Goal: Information Seeking & Learning: Understand process/instructions

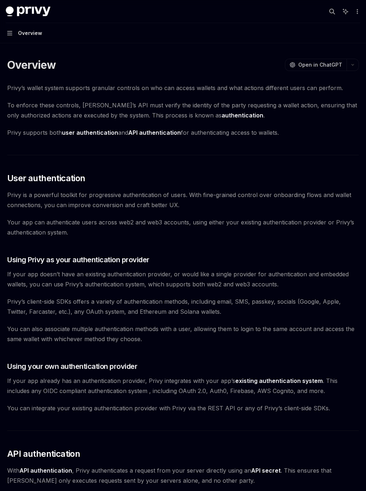
click at [19, 29] on div "Overview" at bounding box center [30, 33] width 24 height 9
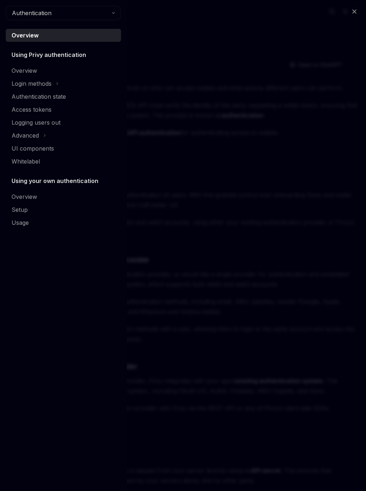
type textarea "*"
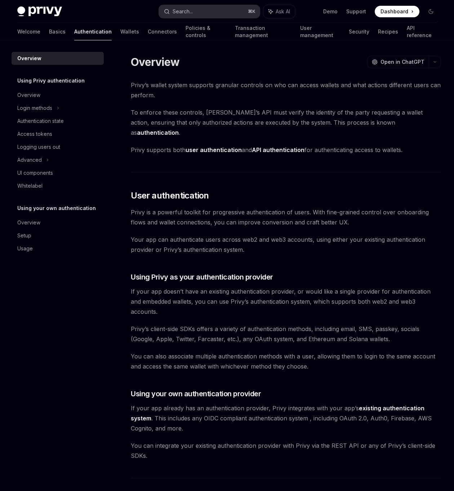
click at [200, 15] on button "Search... ⌘ K" at bounding box center [209, 11] width 100 height 13
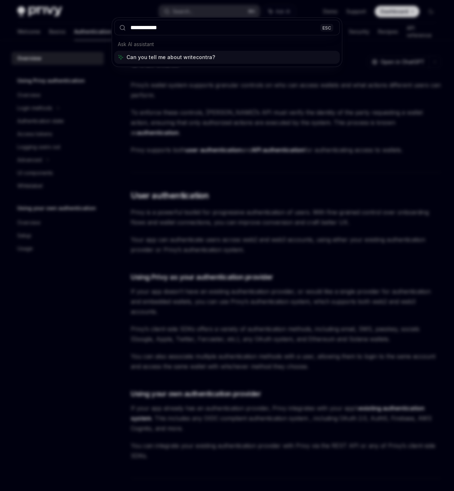
type input "**********"
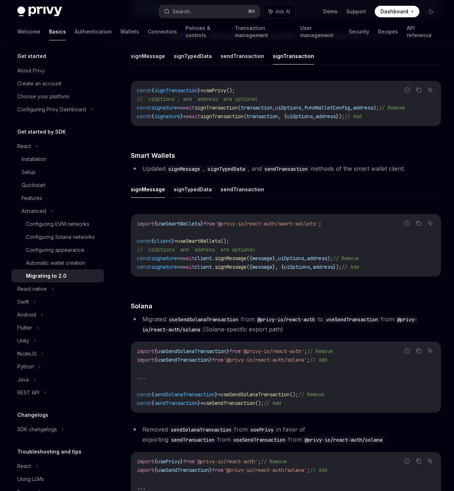
scroll to position [939, 0]
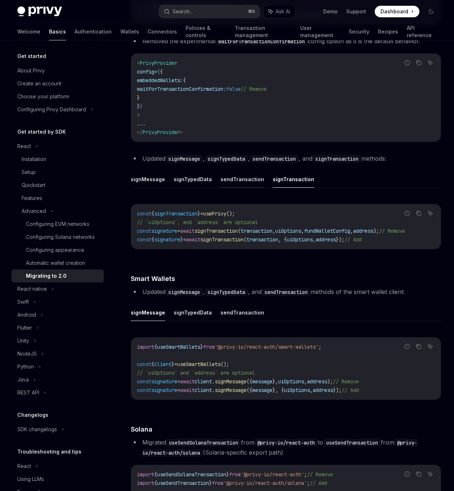
click at [232, 183] on button "sendTransaction" at bounding box center [242, 179] width 44 height 17
click at [261, 181] on ul "signMessage signTypedData sendTransaction signTransaction" at bounding box center [286, 179] width 310 height 17
click at [241, 181] on button "sendTransaction" at bounding box center [242, 179] width 44 height 17
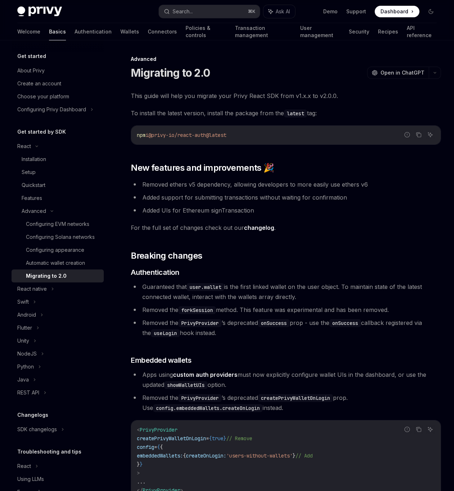
click at [49, 33] on link "Basics" at bounding box center [57, 31] width 17 height 17
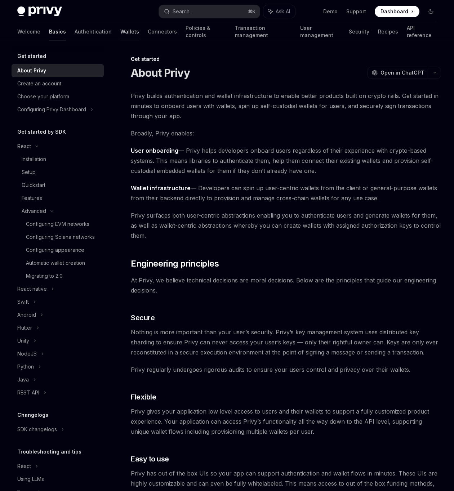
click at [120, 34] on link "Wallets" at bounding box center [129, 31] width 19 height 17
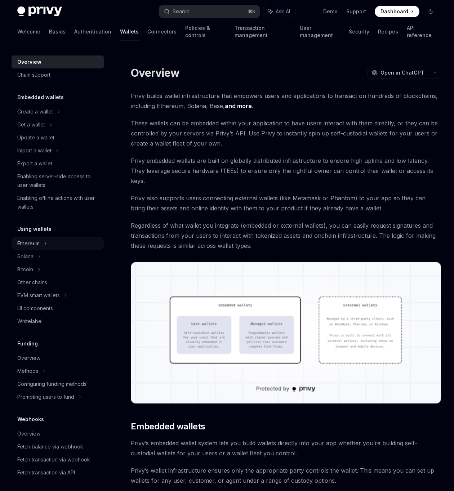
click at [45, 246] on icon at bounding box center [45, 243] width 3 height 9
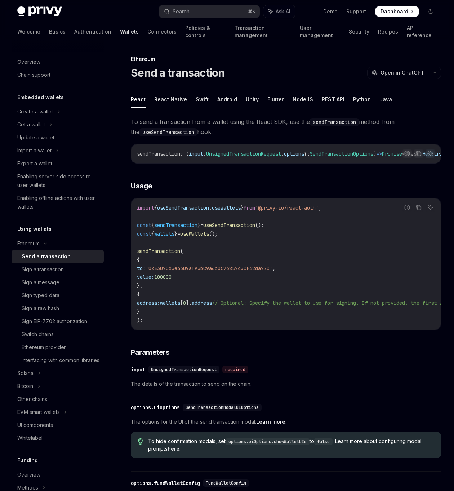
type textarea "*"
